Goal: Transaction & Acquisition: Obtain resource

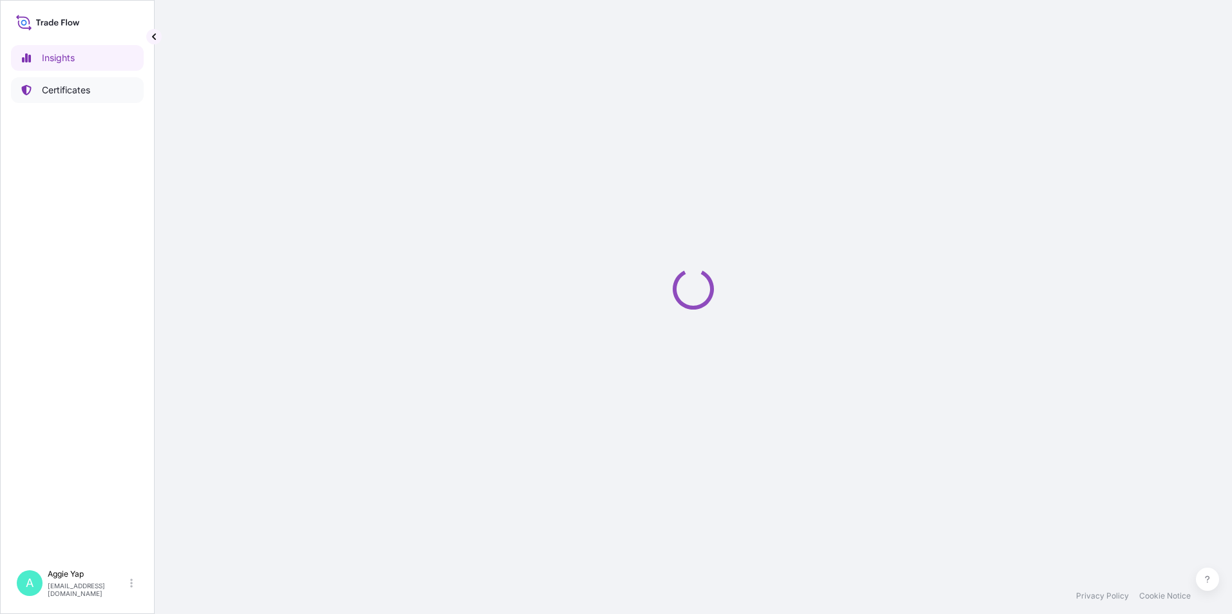
click at [79, 99] on link "Certificates" at bounding box center [77, 90] width 133 height 26
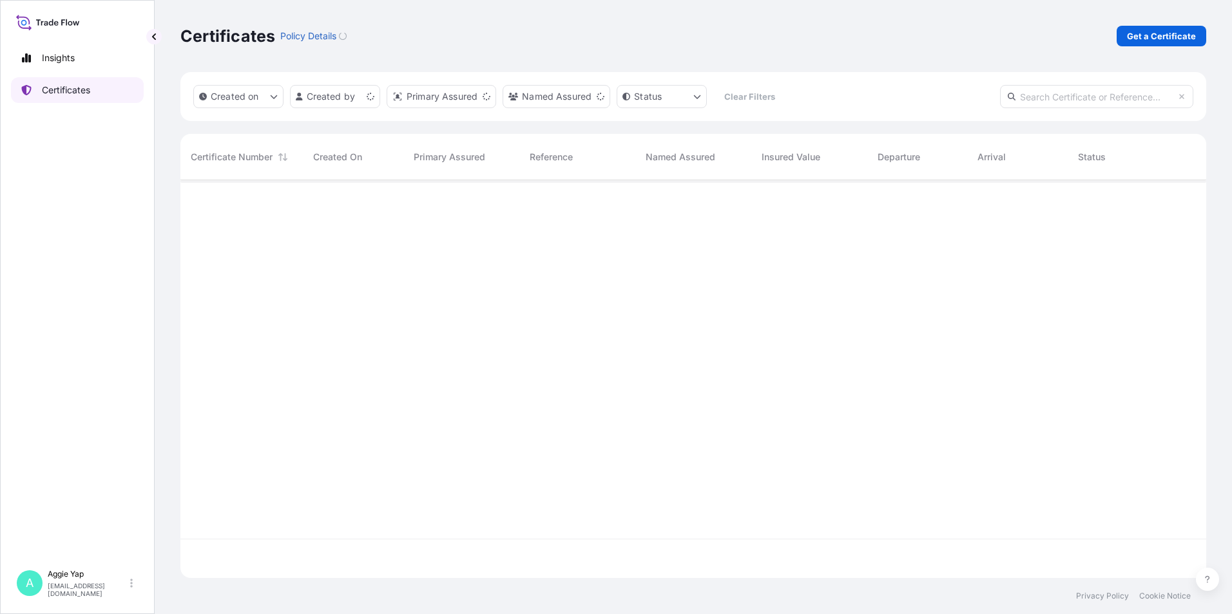
scroll to position [395, 1016]
click at [1141, 36] on p "Get a Certificate" at bounding box center [1161, 36] width 69 height 13
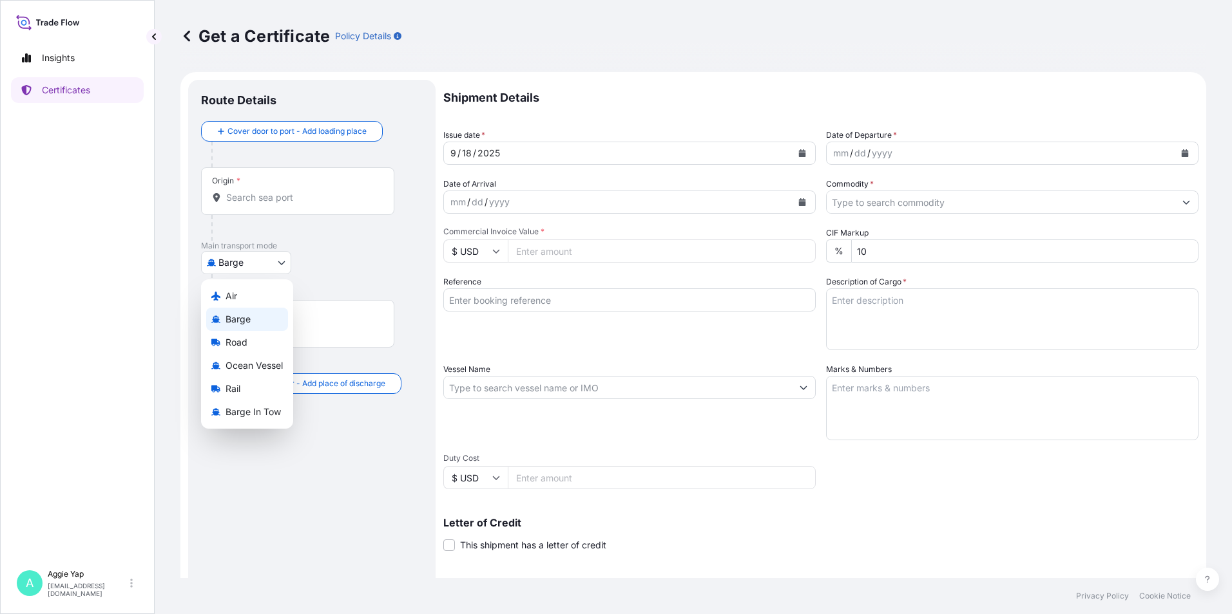
click at [262, 255] on body "Insights Certificates A Aggie Yap sg.lubrizolbdp@bdpint.com Get a Certificate P…" at bounding box center [616, 307] width 1232 height 614
click at [256, 361] on span "Ocean Vessel" at bounding box center [253, 365] width 57 height 13
select select "Ocean Vessel"
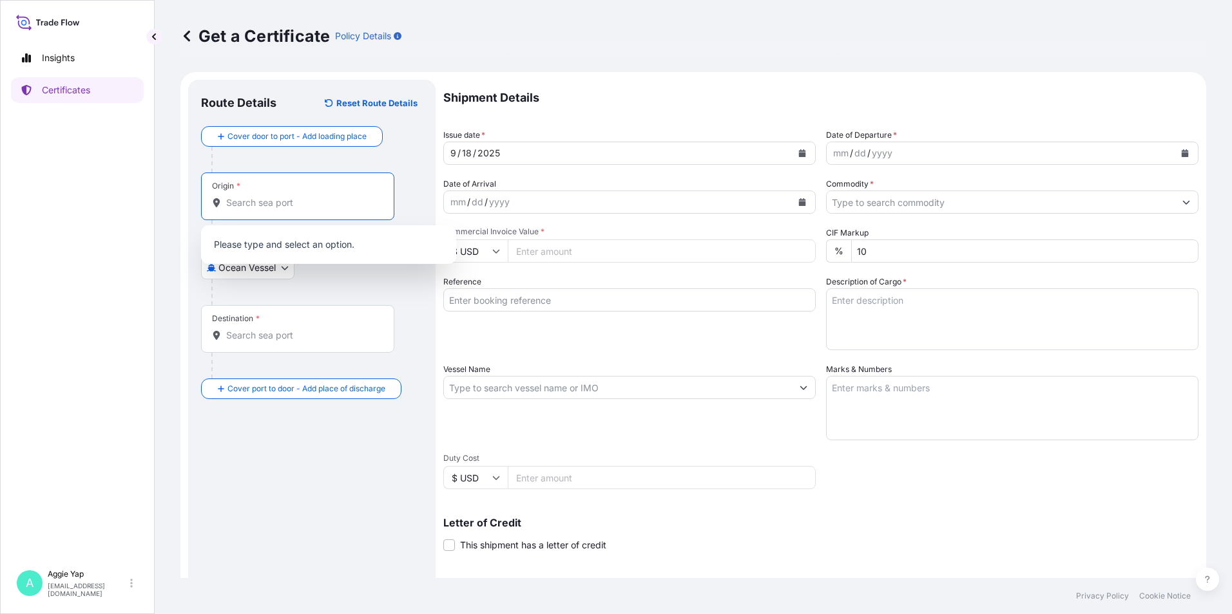
click at [296, 209] on input "Origin *" at bounding box center [302, 202] width 152 height 13
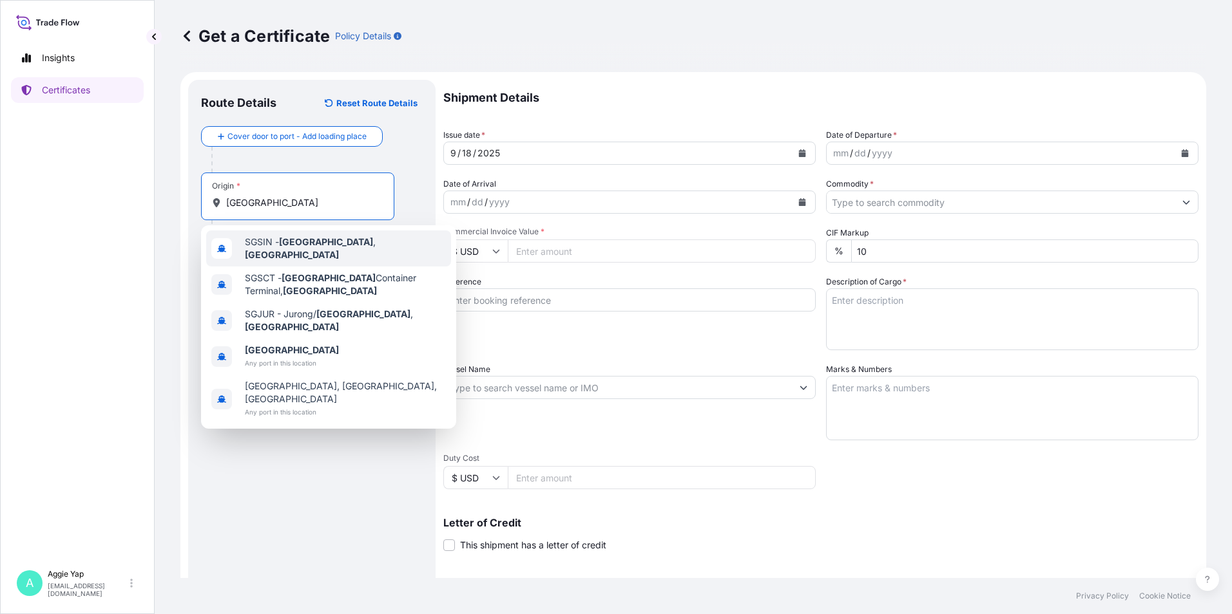
click at [279, 249] on span "SGSIN - Singapore , Singapore" at bounding box center [345, 249] width 201 height 26
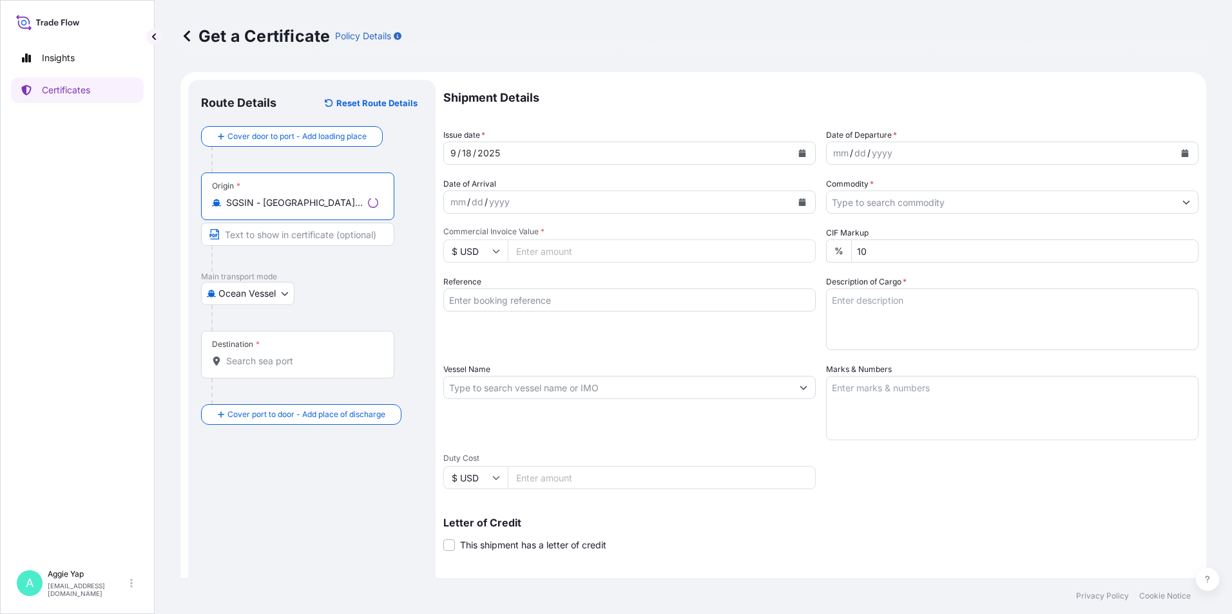
type input "SGSIN - Singapore, Singapore"
click at [243, 369] on div "Destination *" at bounding box center [297, 355] width 193 height 48
click at [243, 368] on input "Destination *" at bounding box center [302, 361] width 152 height 13
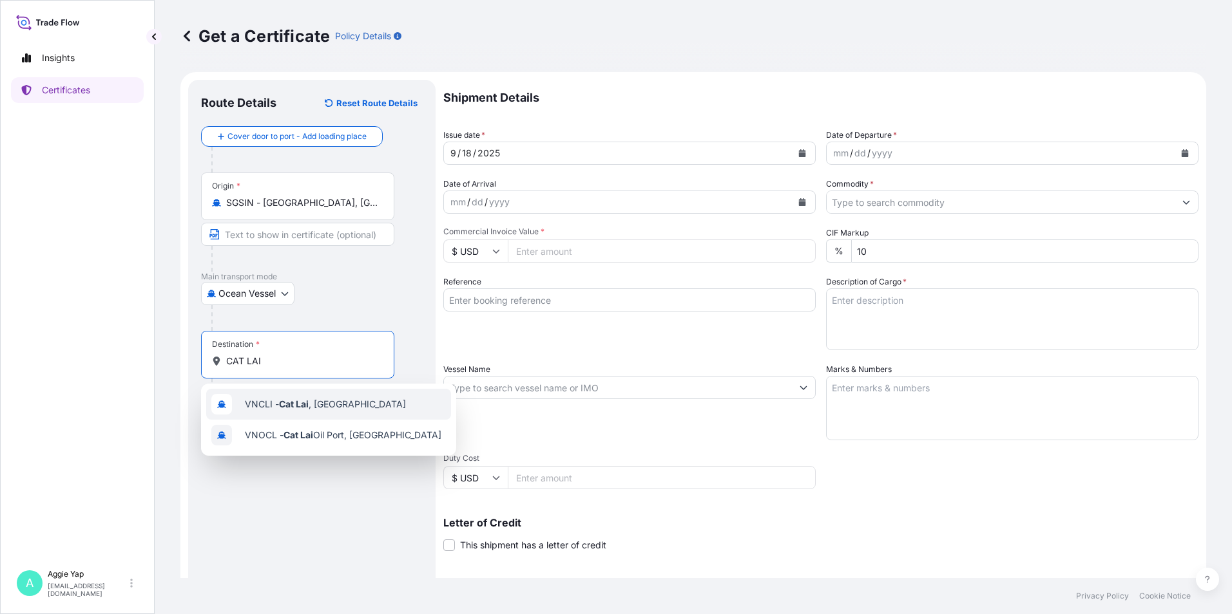
click at [301, 396] on div "VNCLI - Cat Lai , Vietnam" at bounding box center [328, 404] width 245 height 31
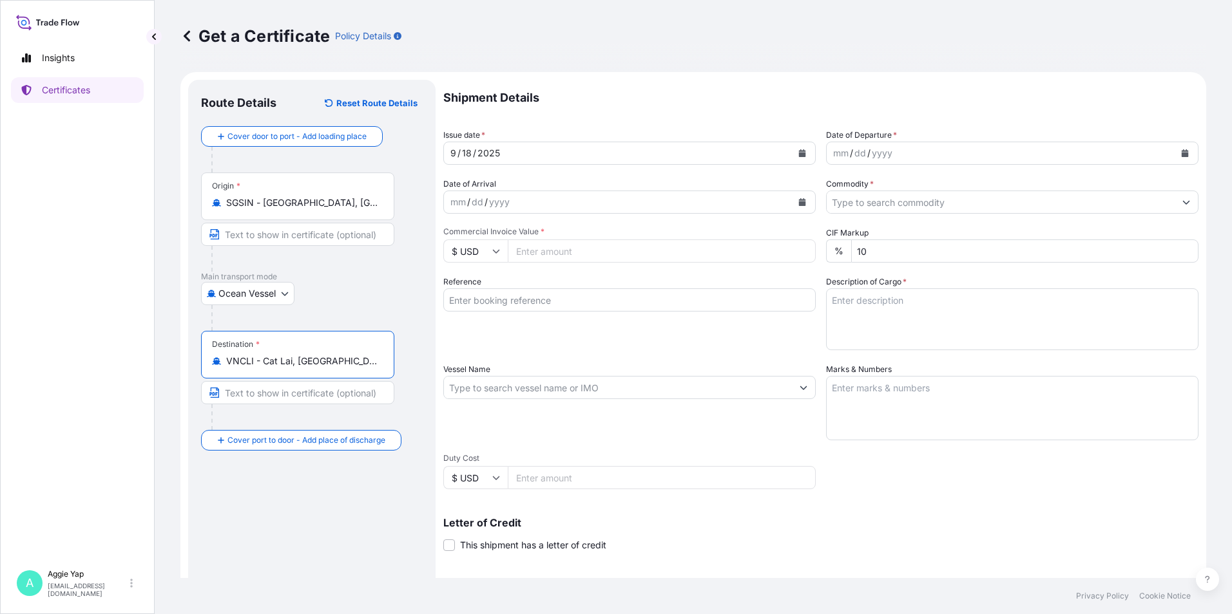
type input "VNCLI - Cat Lai, Vietnam"
click at [796, 158] on button "Calendar" at bounding box center [802, 153] width 21 height 21
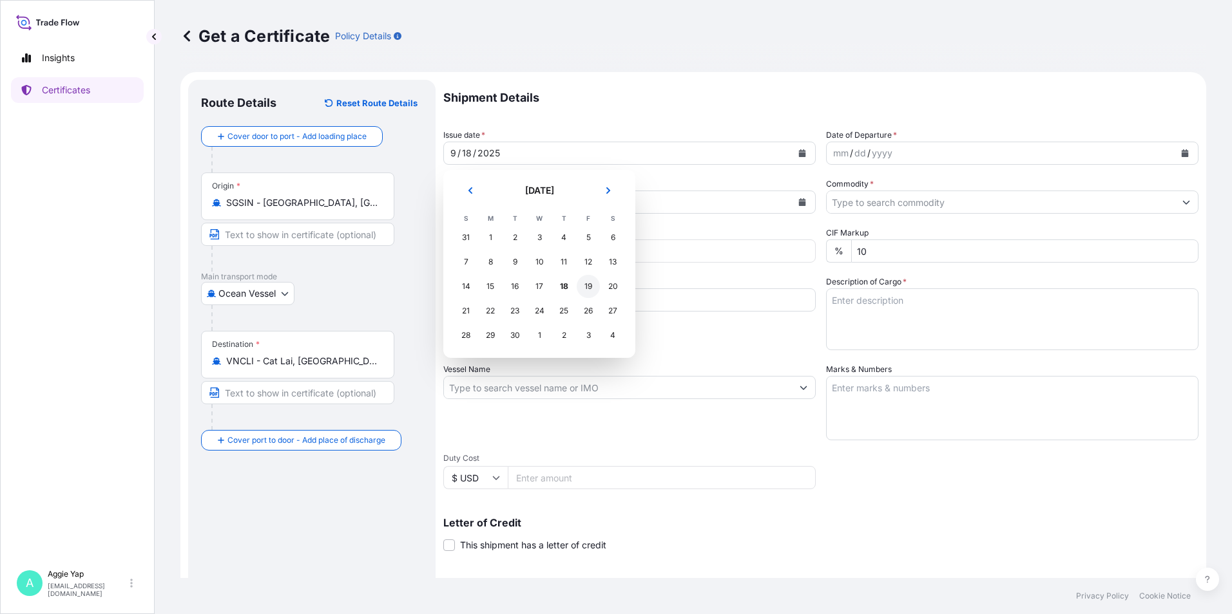
click at [589, 284] on div "19" at bounding box center [587, 286] width 23 height 23
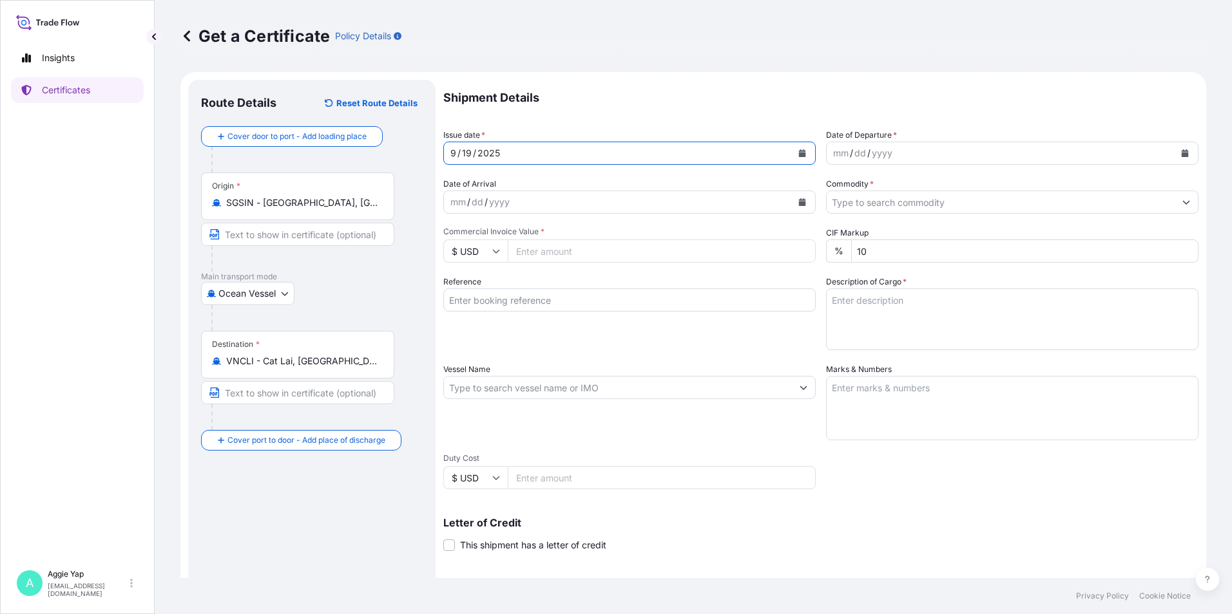
click at [1174, 158] on button "Calendar" at bounding box center [1184, 153] width 21 height 21
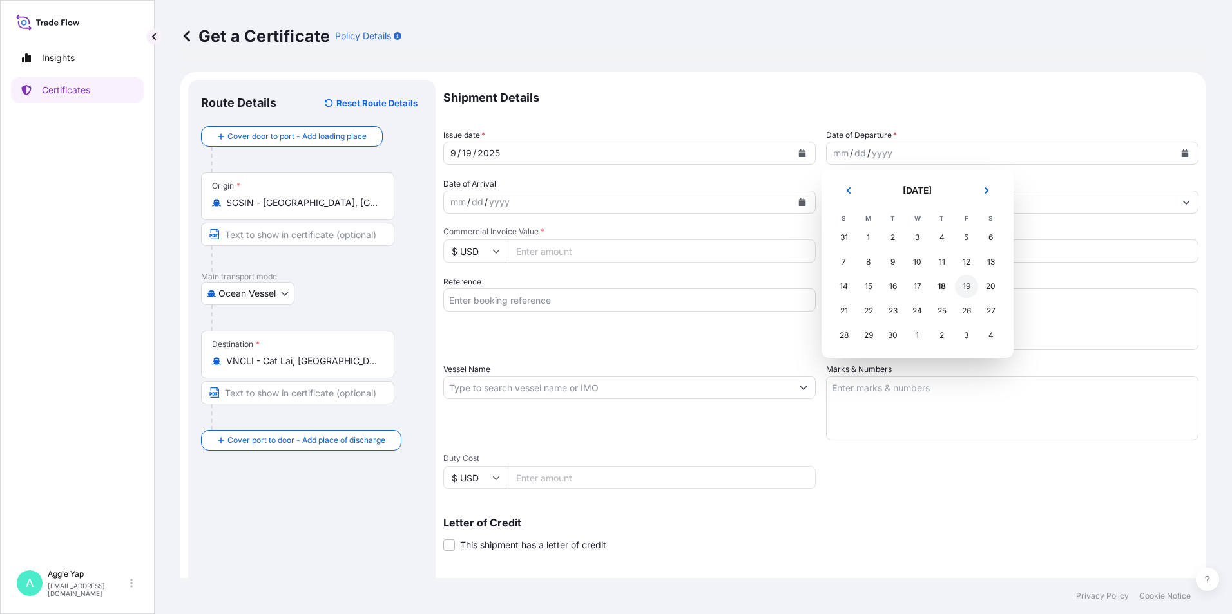
click at [963, 285] on div "19" at bounding box center [966, 286] width 23 height 23
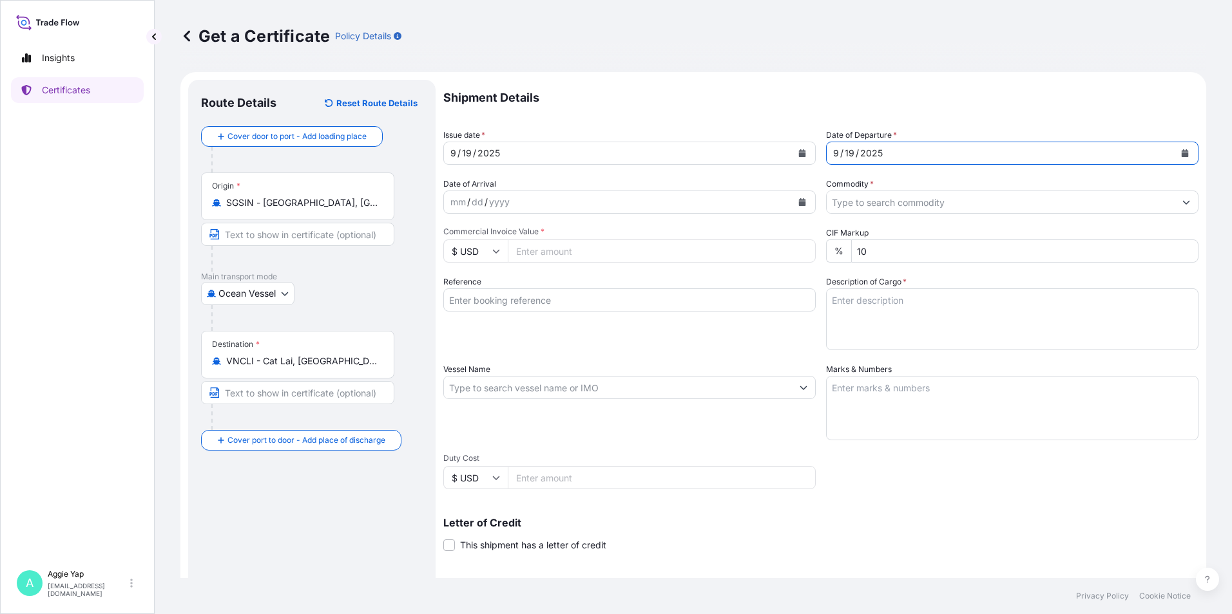
click at [892, 197] on input "Commodity *" at bounding box center [1000, 202] width 348 height 23
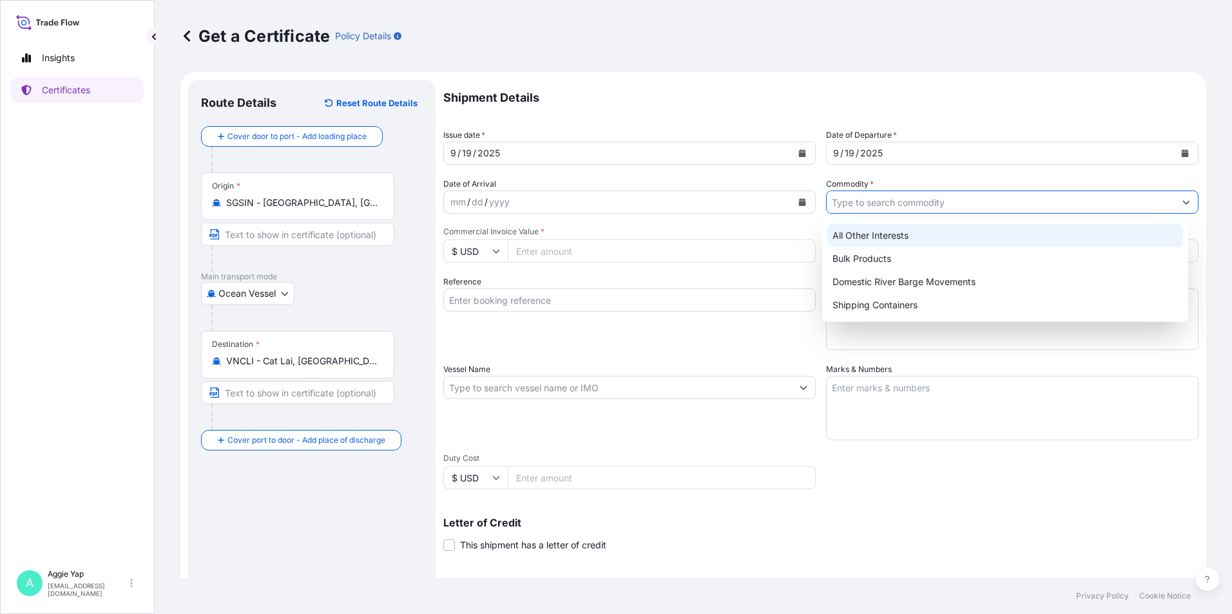
click at [859, 238] on div "All Other Interests" at bounding box center [1005, 235] width 356 height 23
type input "All Other Interests"
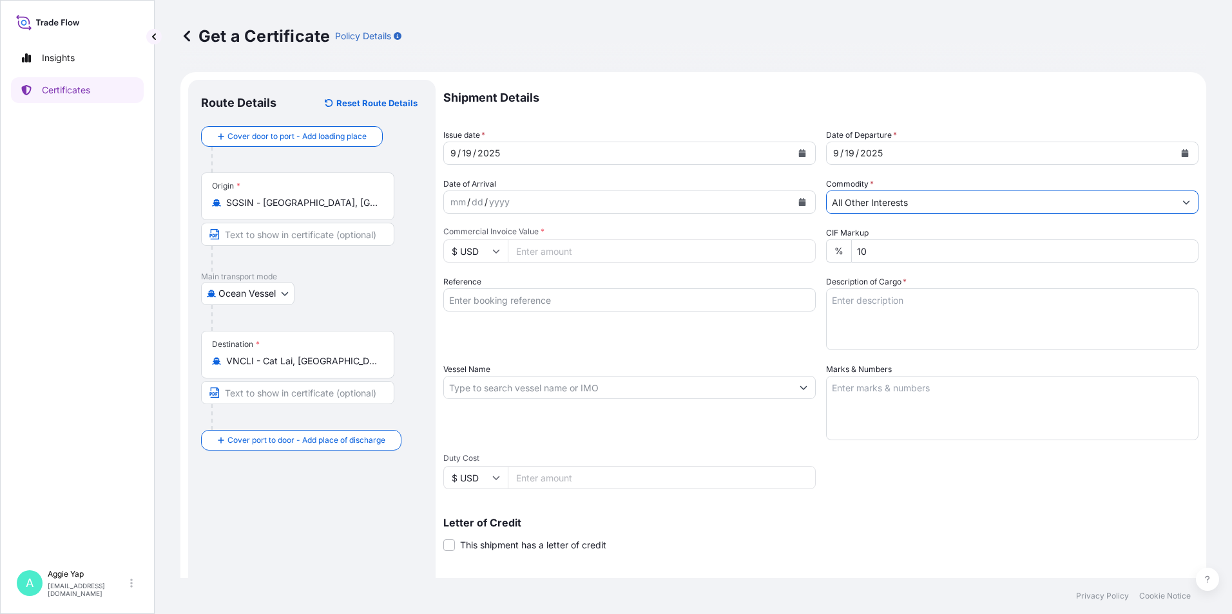
click at [578, 255] on input "Commercial Invoice Value *" at bounding box center [662, 251] width 308 height 23
type input "23600"
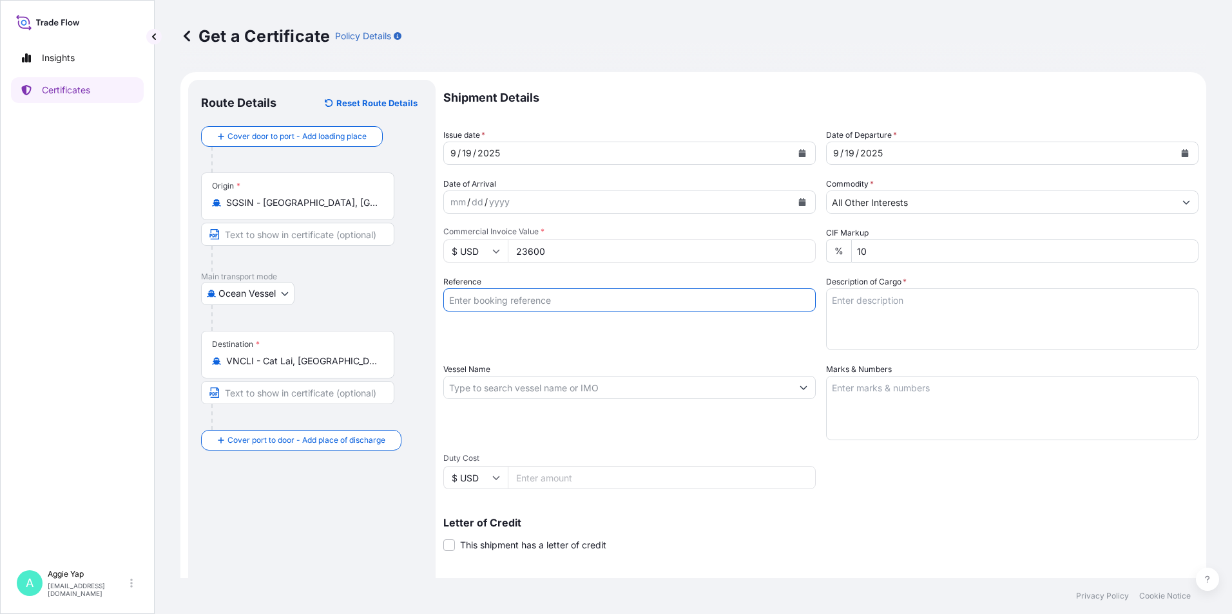
click at [573, 307] on input "Reference" at bounding box center [629, 300] width 372 height 23
type input "VINA COSMO CO., LTD."
click at [658, 394] on input "Vessel Name" at bounding box center [618, 387] width 348 height 23
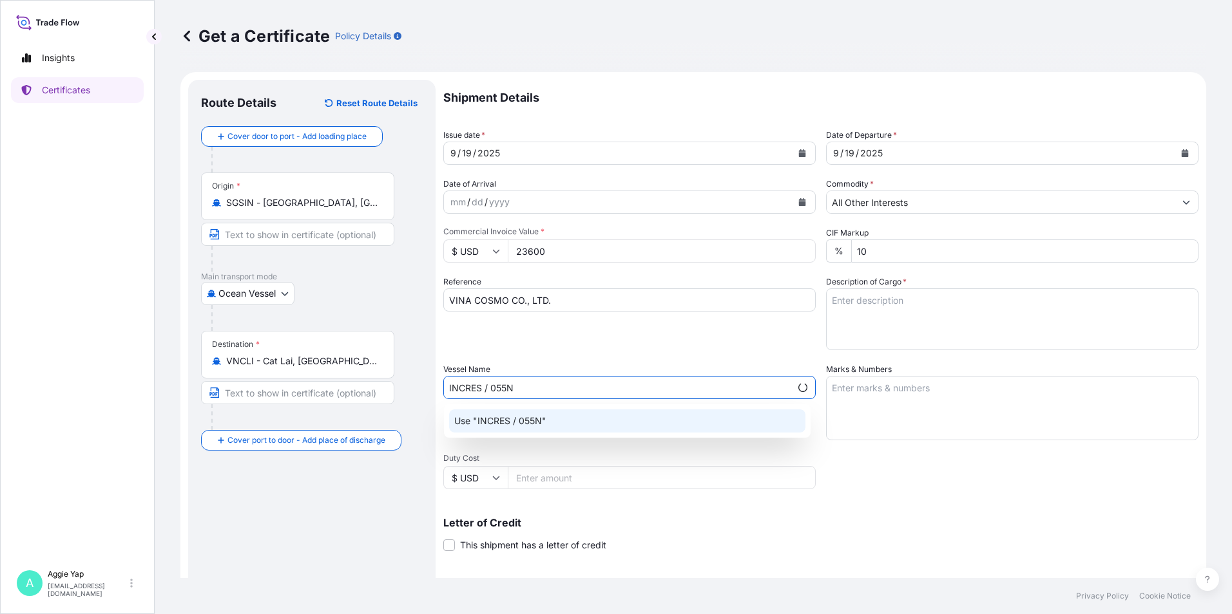
click at [524, 432] on div "Use "INCRES / 055N"" at bounding box center [627, 421] width 356 height 23
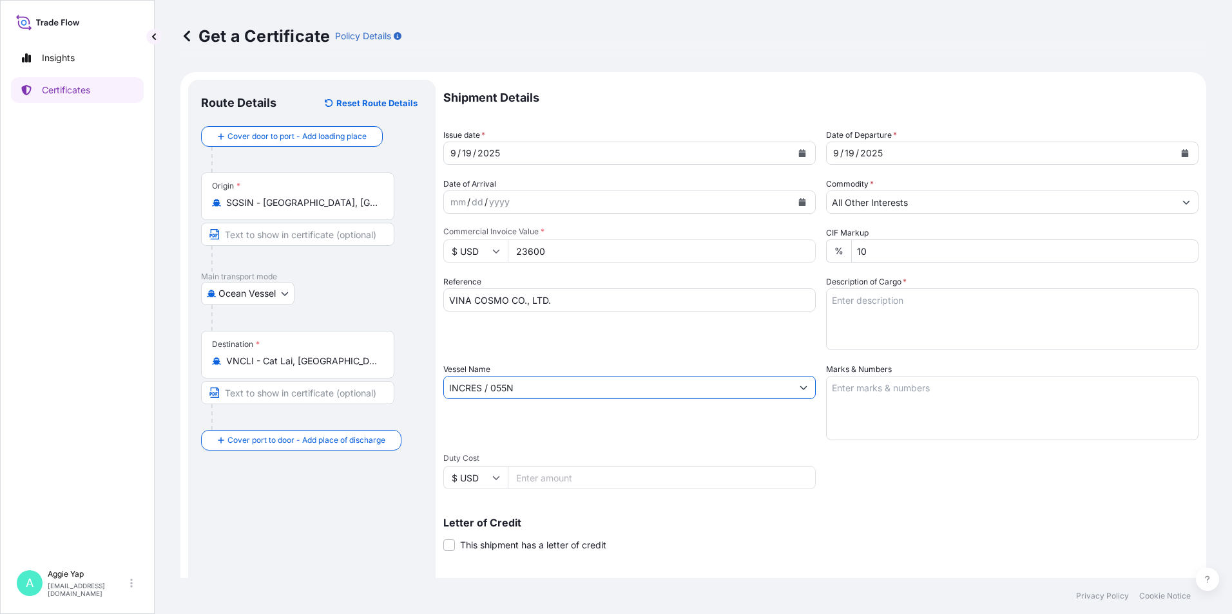
type input "INCRES / 055N"
click at [956, 437] on textarea "Marks & Numbers" at bounding box center [1012, 408] width 372 height 64
type textarea "AS PER BILL OF LADING"
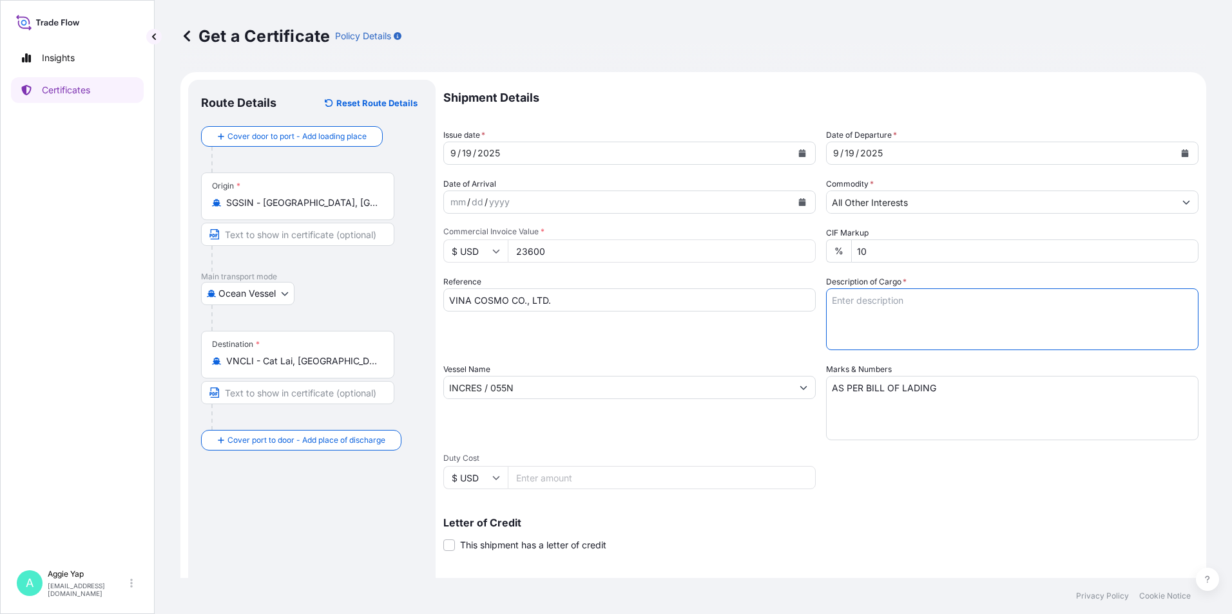
click at [867, 311] on textarea "Description of Cargo *" at bounding box center [1012, 320] width 372 height 62
paste textarea ": 4 PALLETS (50 CARTONS) CARBOPOL(R) ULTREZ 10 POLYMER HS CODE: 3906 PO NO : VL…"
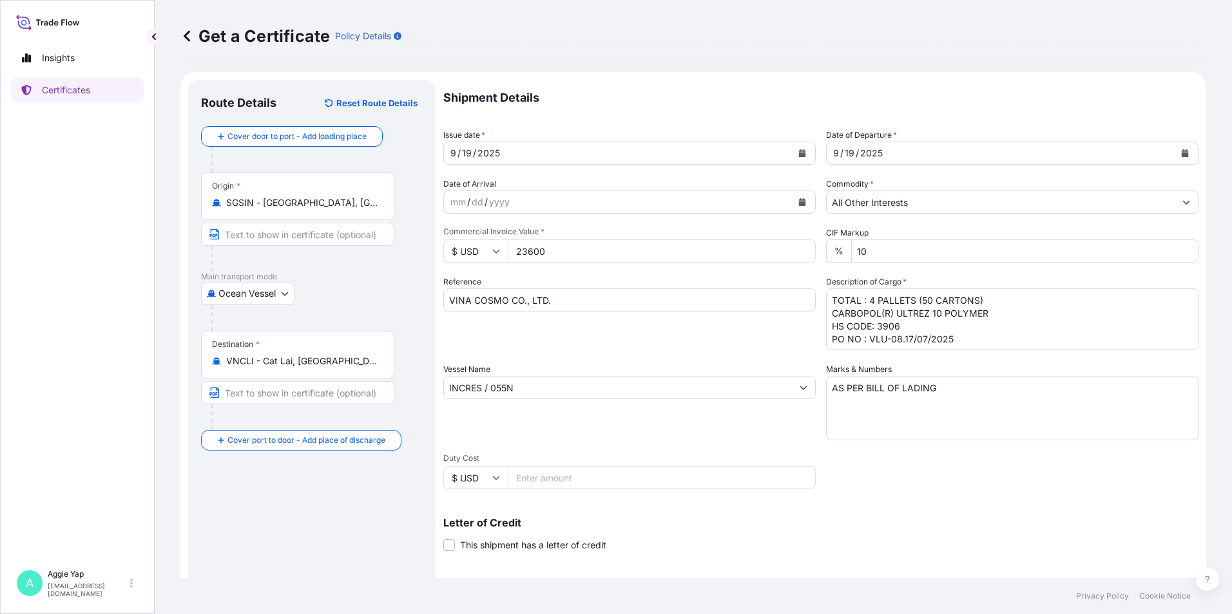
drag, startPoint x: 900, startPoint y: 311, endPoint x: 718, endPoint y: 299, distance: 182.7
click at [718, 299] on div "Shipment Details Issue date * 9 / 19 / 2025 Date of Departure * 9 / 19 / 2025 D…" at bounding box center [820, 387] width 755 height 614
drag, startPoint x: 902, startPoint y: 317, endPoint x: 690, endPoint y: 319, distance: 211.9
click at [690, 319] on div "Shipment Details Issue date * 9 / 19 / 2025 Date of Departure * 9 / 19 / 2025 D…" at bounding box center [820, 387] width 755 height 614
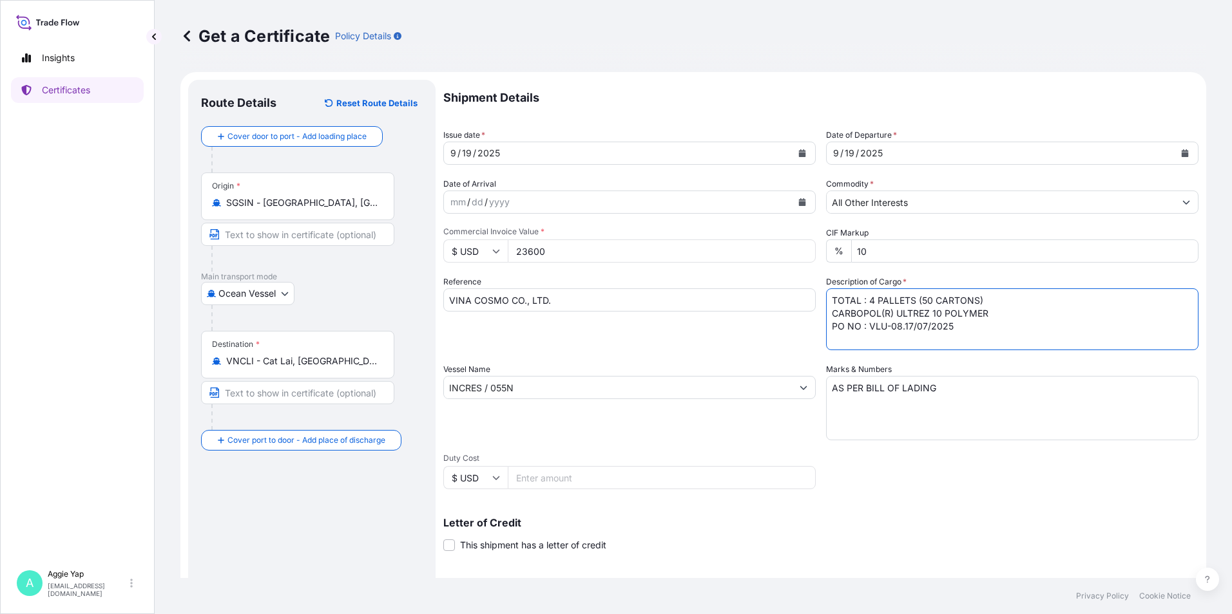
scroll to position [1, 0]
click at [845, 307] on textarea "TOTAL : 4 PALLETS (50 CARTONS) CARBOPOL(R) ULTREZ 10 POLYMER PO NO: VLU-08.17/0…" at bounding box center [1012, 320] width 372 height 62
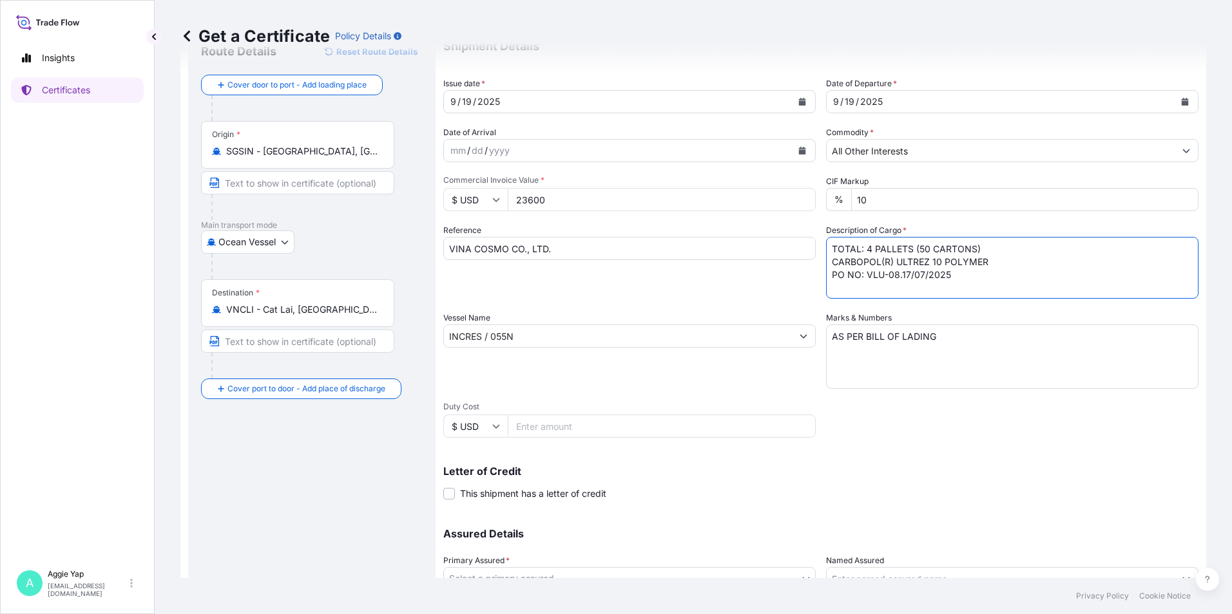
scroll to position [159, 0]
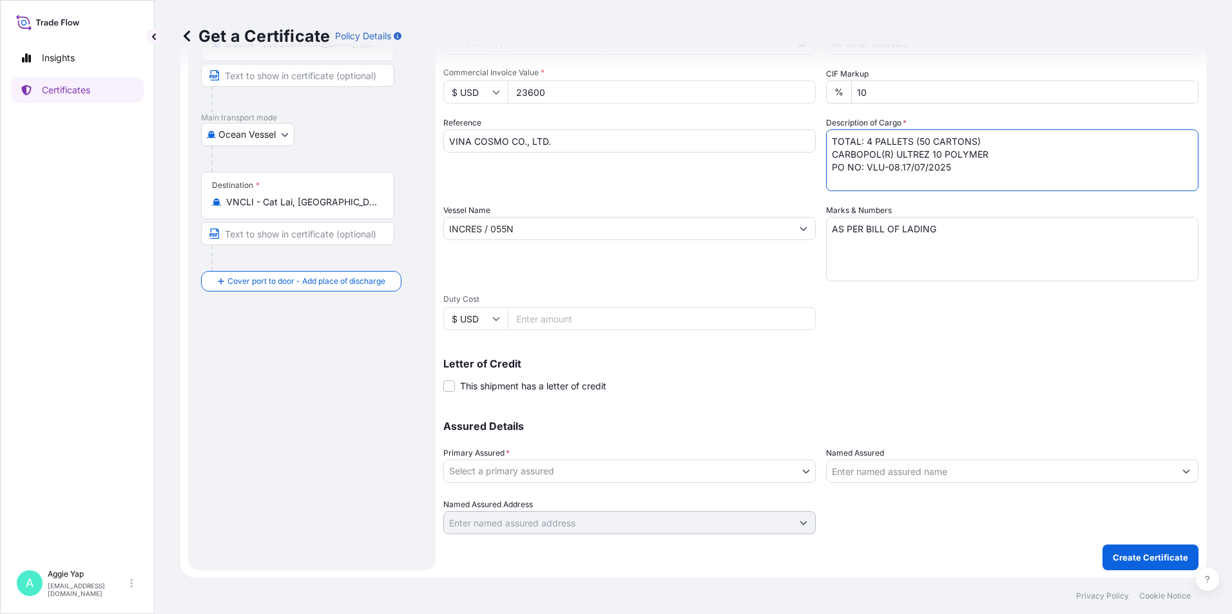
type textarea "TOTAL: 4 PALLETS (50 CARTONS) CARBOPOL(R) ULTREZ 10 POLYMER PO NO: VLU-08.17/07…"
click at [591, 472] on body "Insights Certificates A Aggie Yap sg.lubrizolbdp@bdpint.com Get a Certificate P…" at bounding box center [616, 307] width 1232 height 614
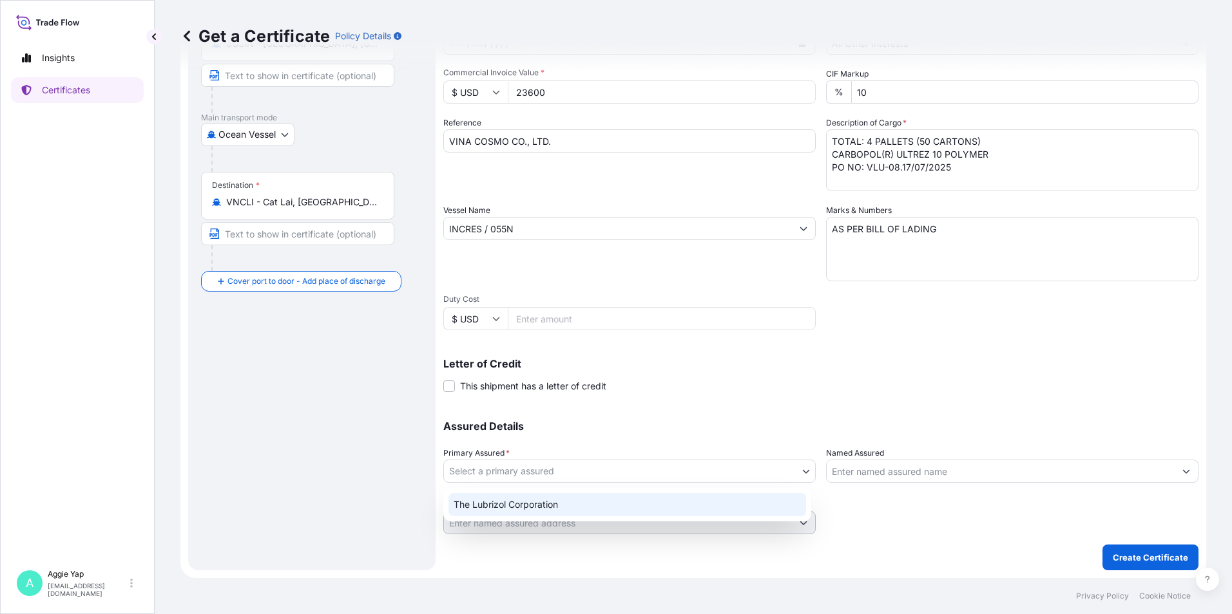
click at [504, 505] on div "The Lubrizol Corporation" at bounding box center [626, 504] width 357 height 23
select select "31566"
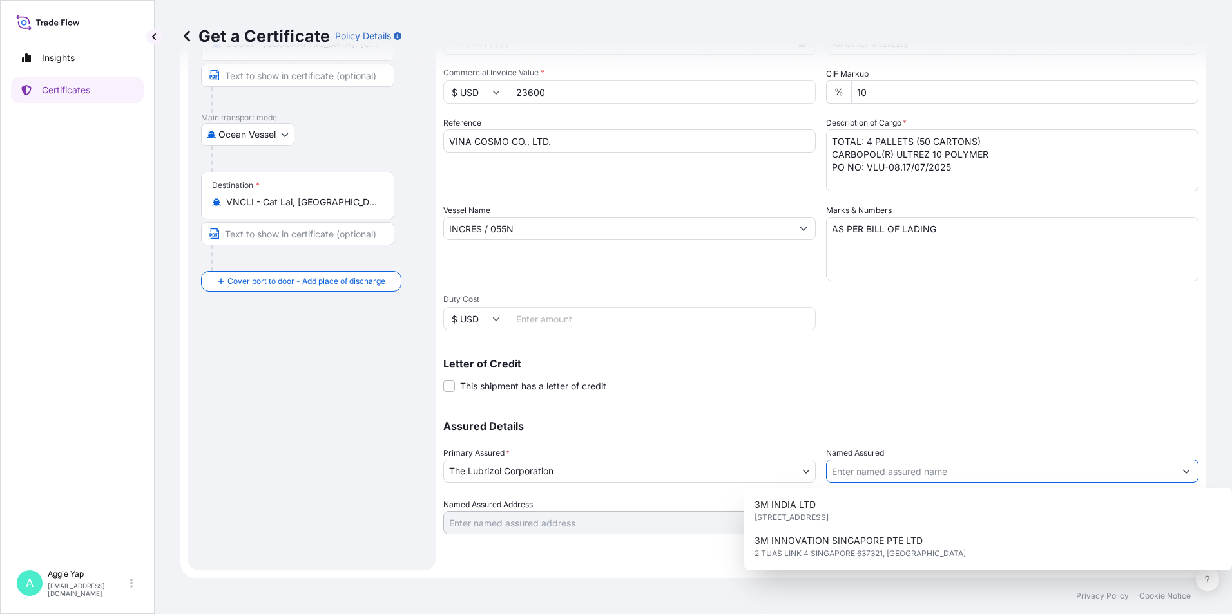
click at [916, 467] on input "Named Assured" at bounding box center [1000, 471] width 348 height 23
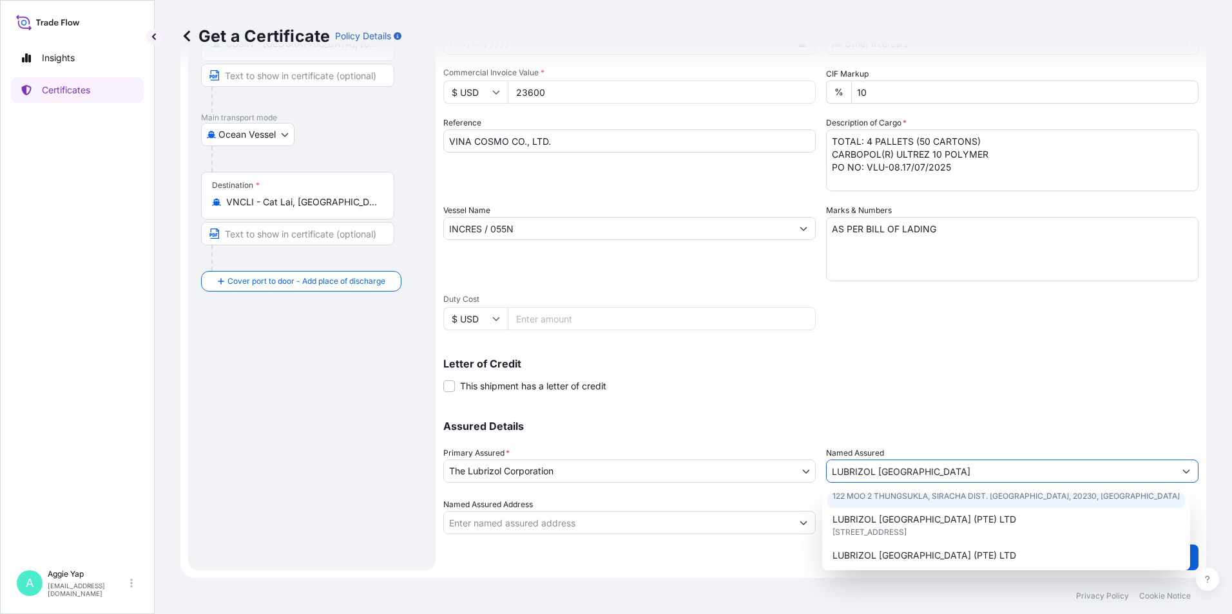
scroll to position [64, 0]
click at [906, 515] on span "44 TANJONG PENJURU, SINGAPORE 609032, SINGAPORE" at bounding box center [869, 512] width 74 height 13
type input "LUBRIZOL SOUTHEAST ASIA (PTE) LTD"
type input "44 TANJONG PENJURU, SINGAPORE 609032"
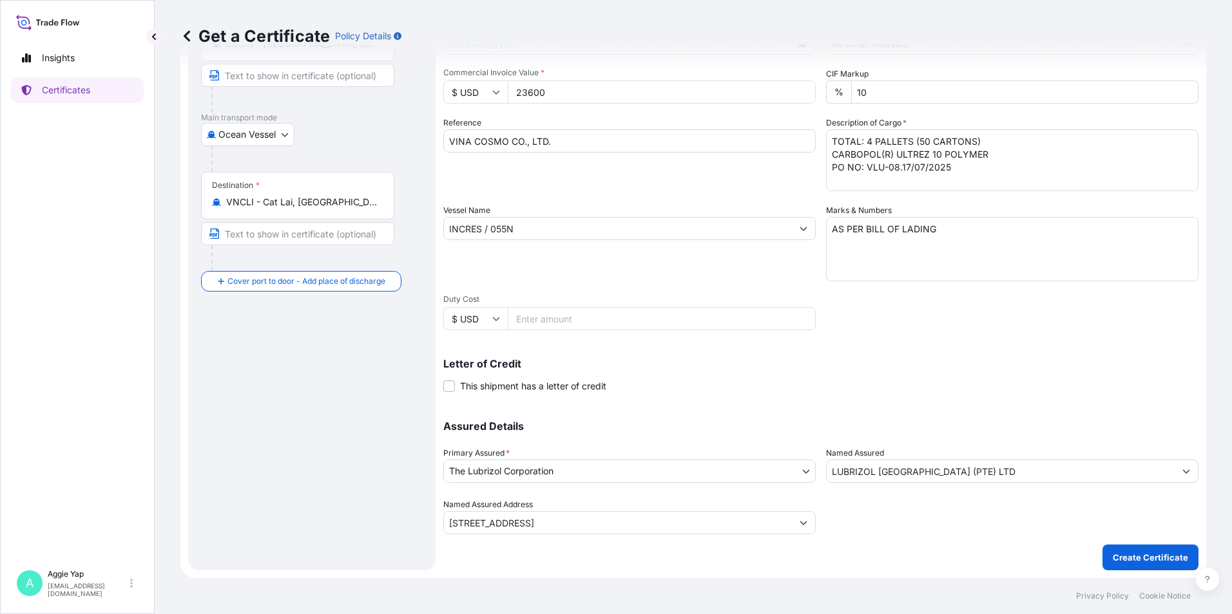
drag, startPoint x: 908, startPoint y: 429, endPoint x: 1046, endPoint y: 536, distance: 175.0
click at [908, 428] on p "Assured Details" at bounding box center [820, 426] width 755 height 10
click at [1137, 558] on p "Create Certificate" at bounding box center [1149, 557] width 75 height 13
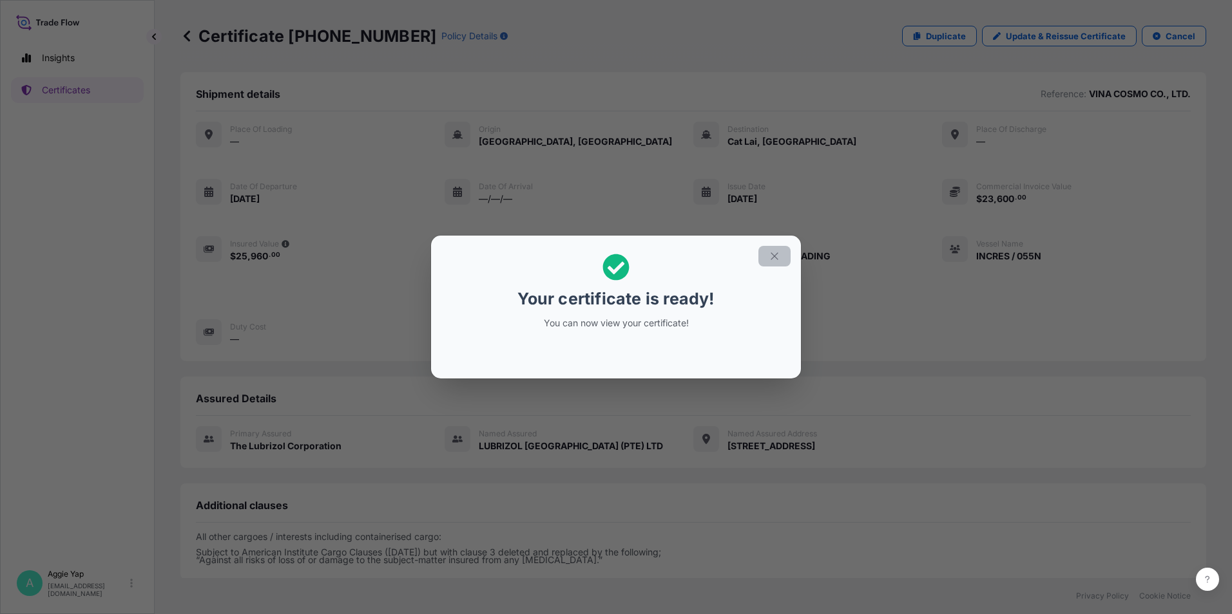
click at [777, 252] on icon "button" at bounding box center [774, 257] width 12 height 12
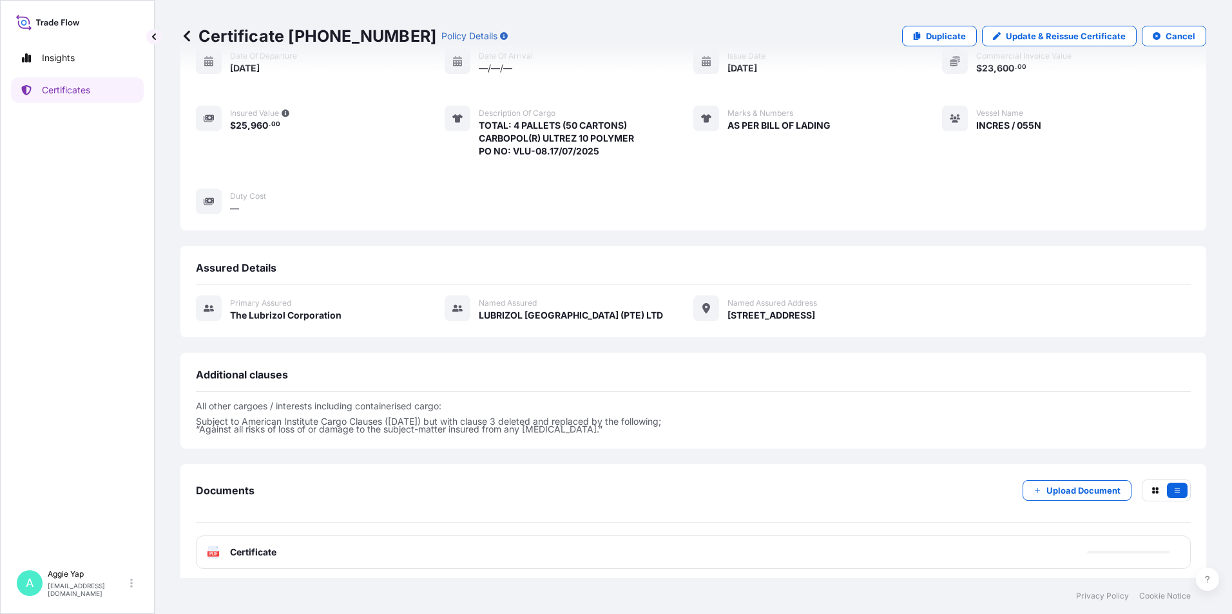
scroll to position [137, 0]
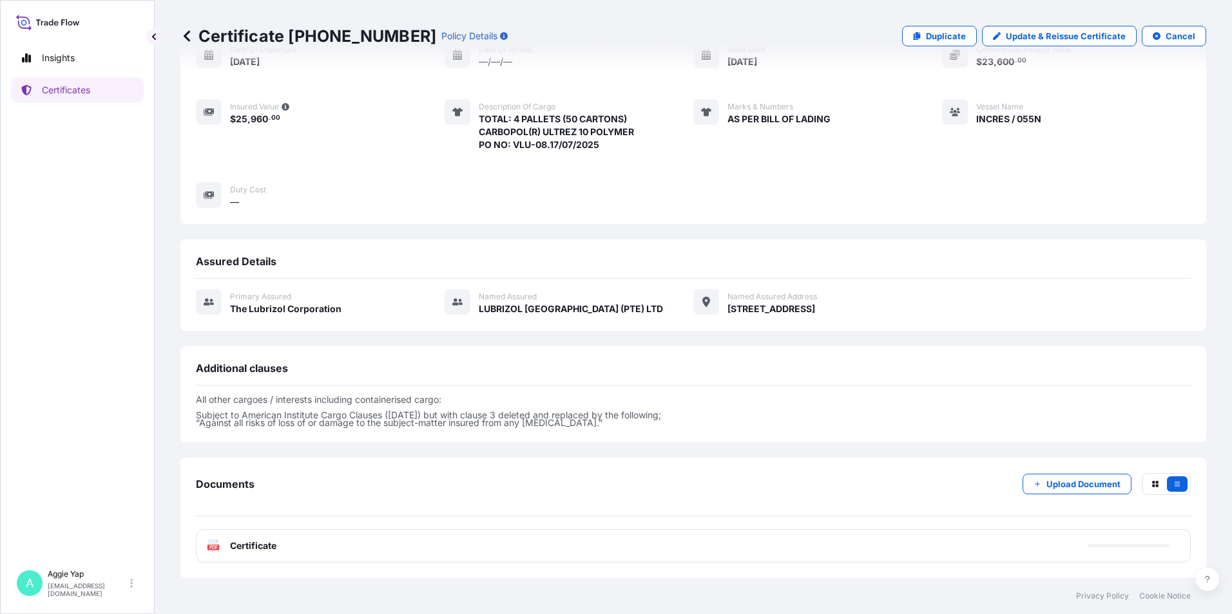
click at [358, 551] on div "PDF Certificate" at bounding box center [693, 545] width 995 height 33
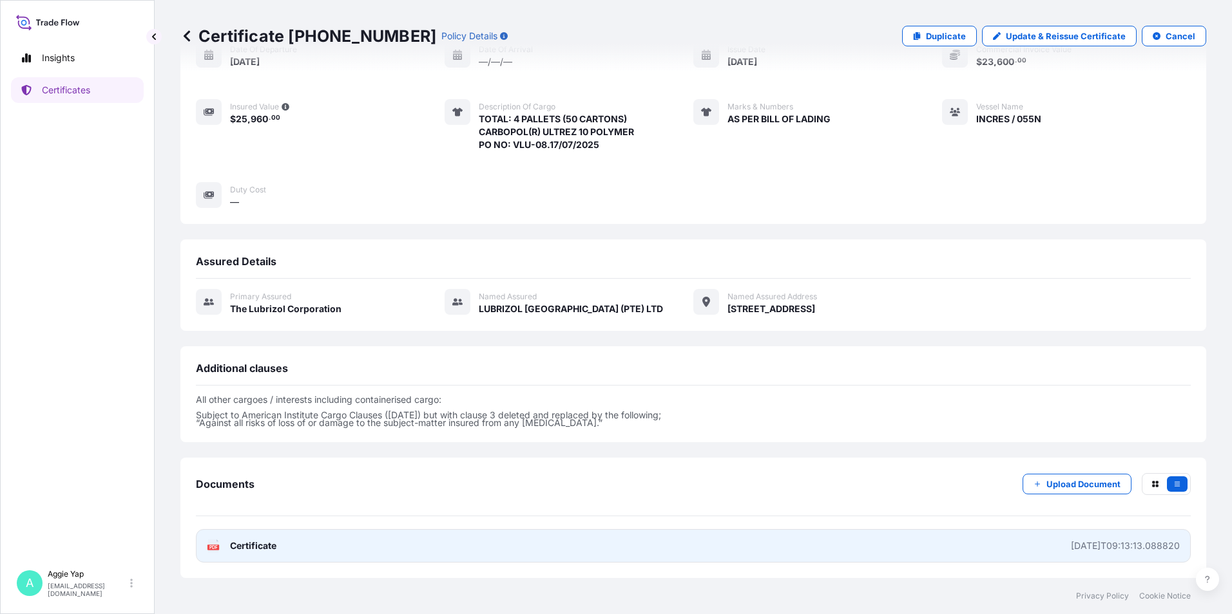
click at [359, 551] on link "PDF Certificate 2025-09-18T09:13:13.088820" at bounding box center [693, 545] width 995 height 33
